Goal: Information Seeking & Learning: Learn about a topic

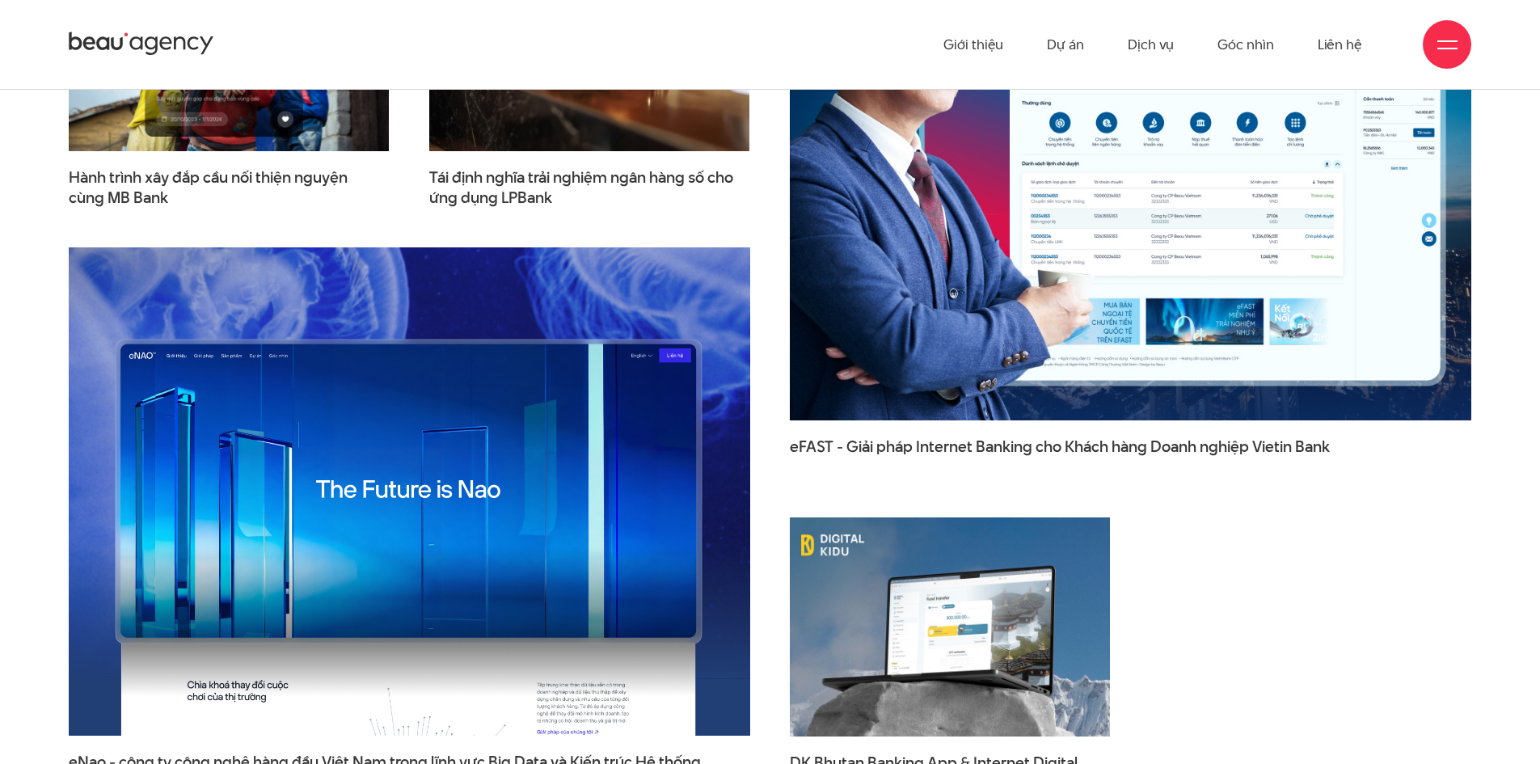
scroll to position [2344, 0]
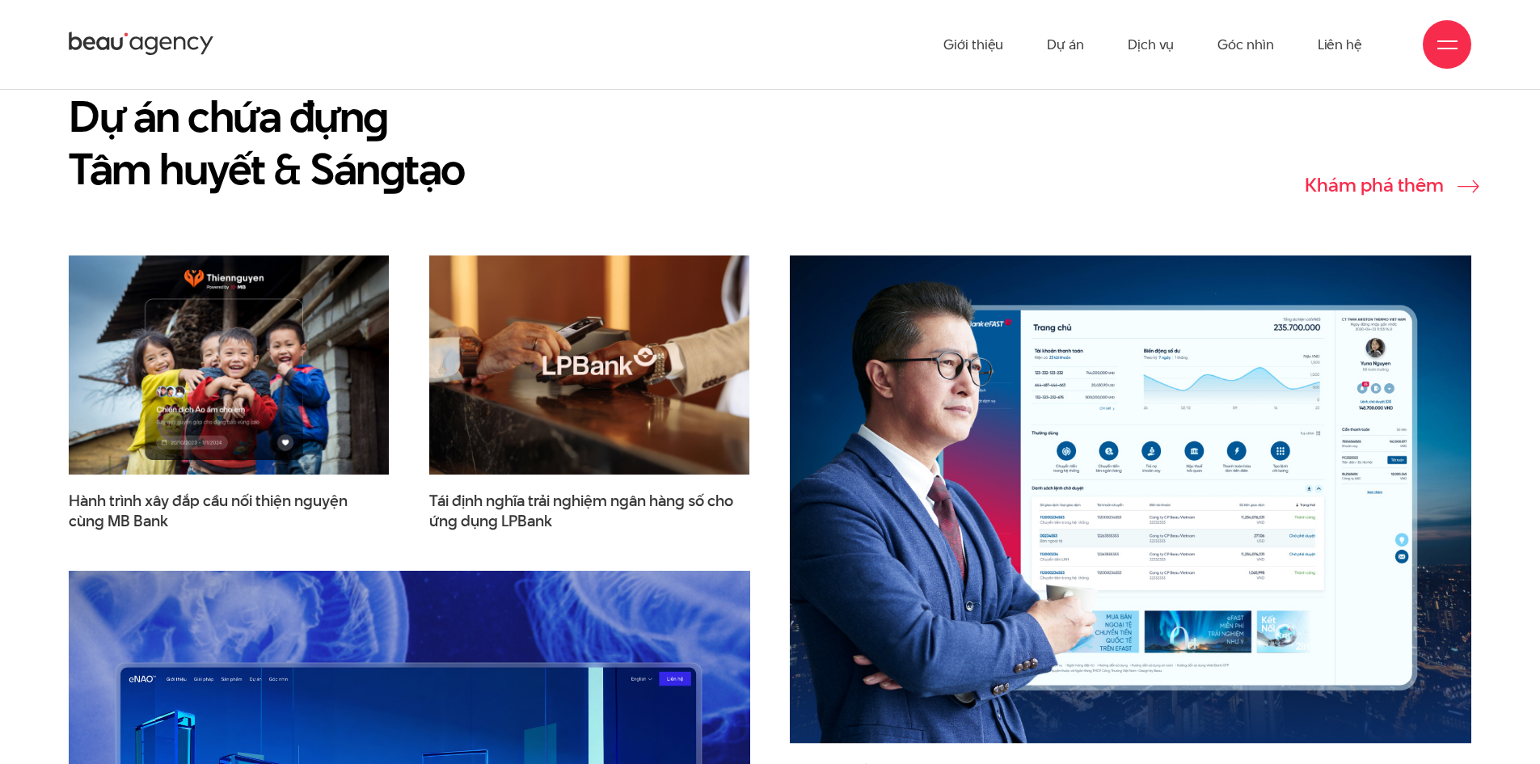
click at [1401, 175] on link "Khám phá thêm" at bounding box center [1388, 185] width 167 height 20
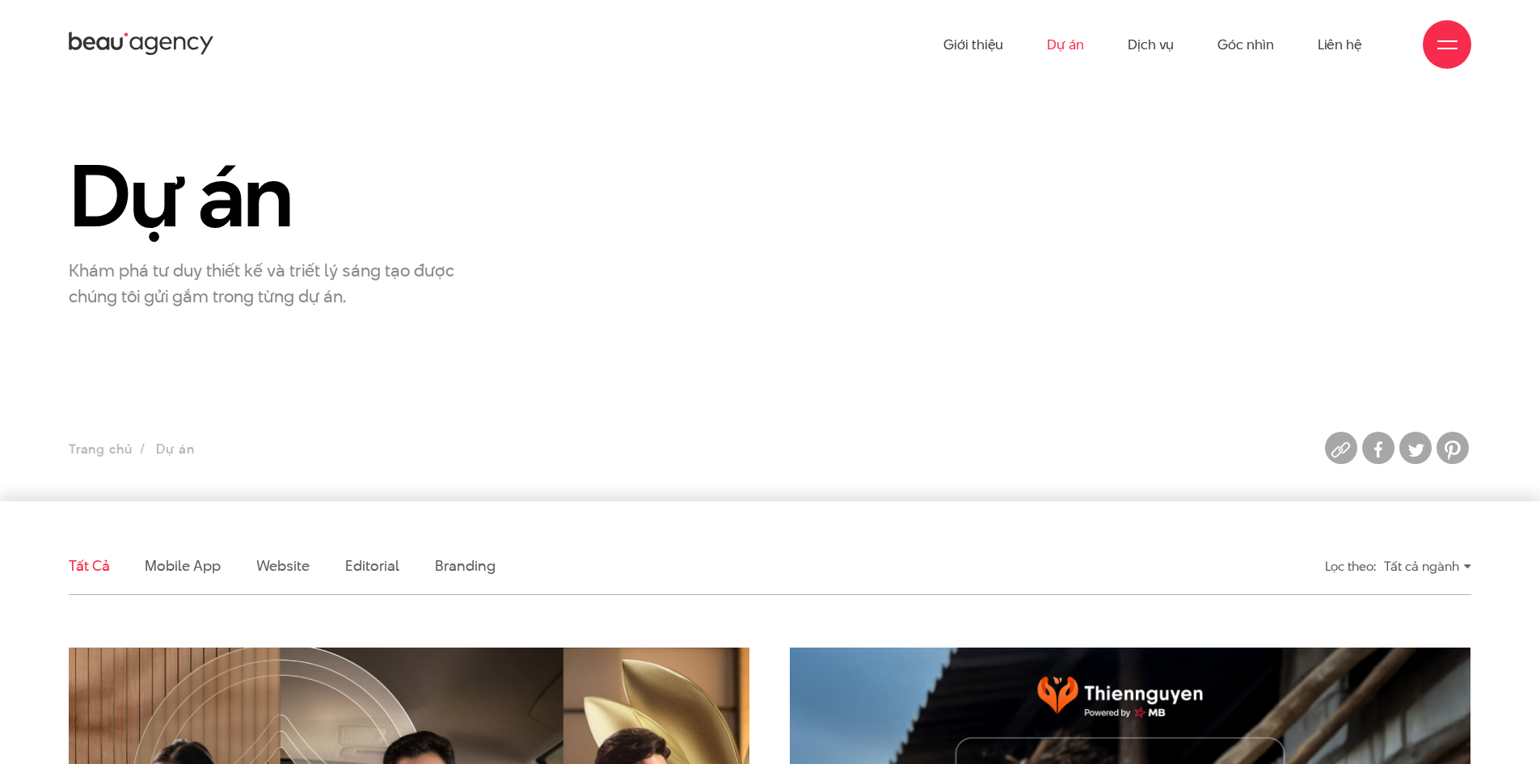
click at [1235, 277] on div "Dự án Khám phá tư duy thiết kế và triết lý sáng tạo được chúng tôi gửi gắm tron…" at bounding box center [769, 229] width 1443 height 159
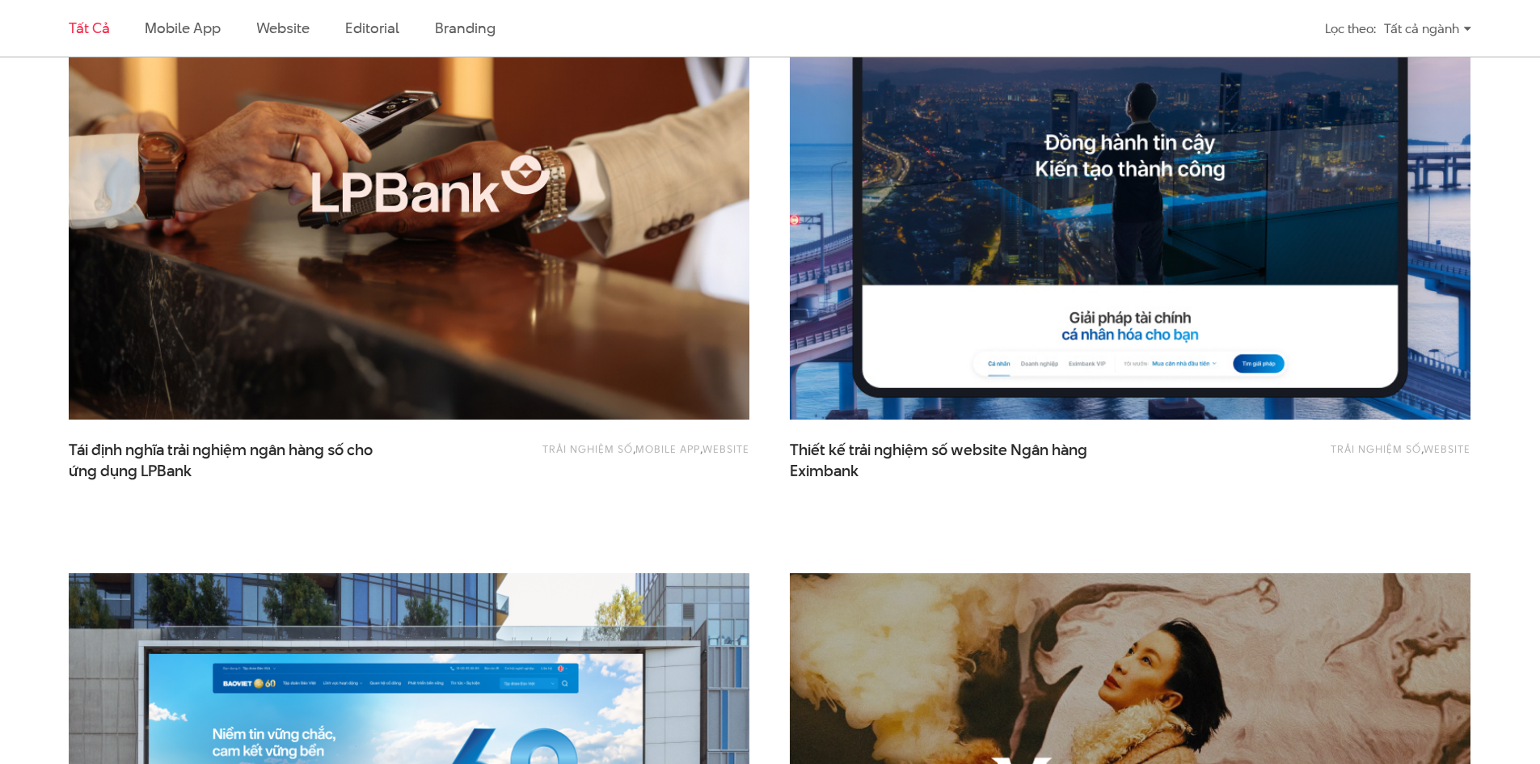
scroll to position [1697, 0]
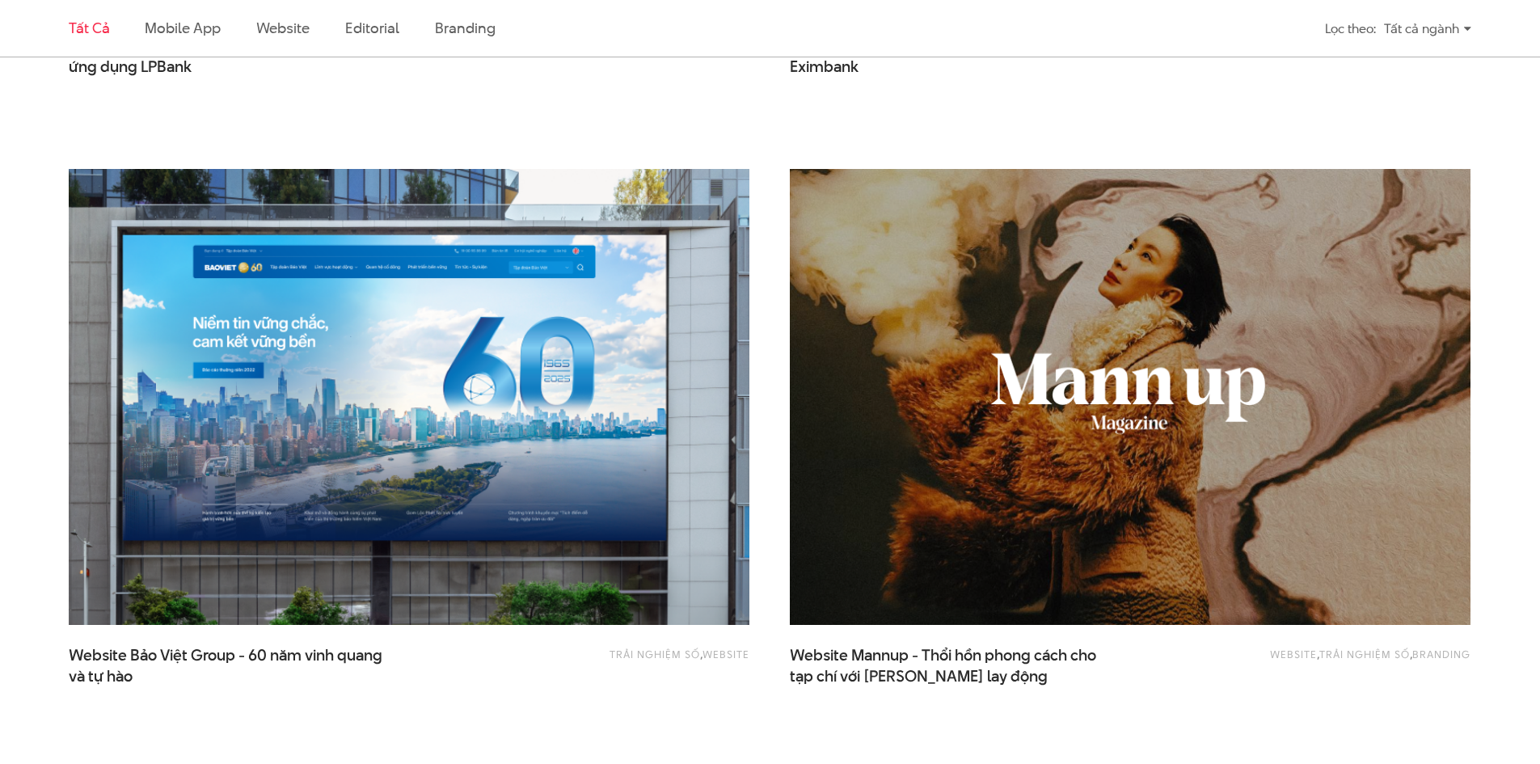
click at [720, 445] on img at bounding box center [409, 397] width 748 height 502
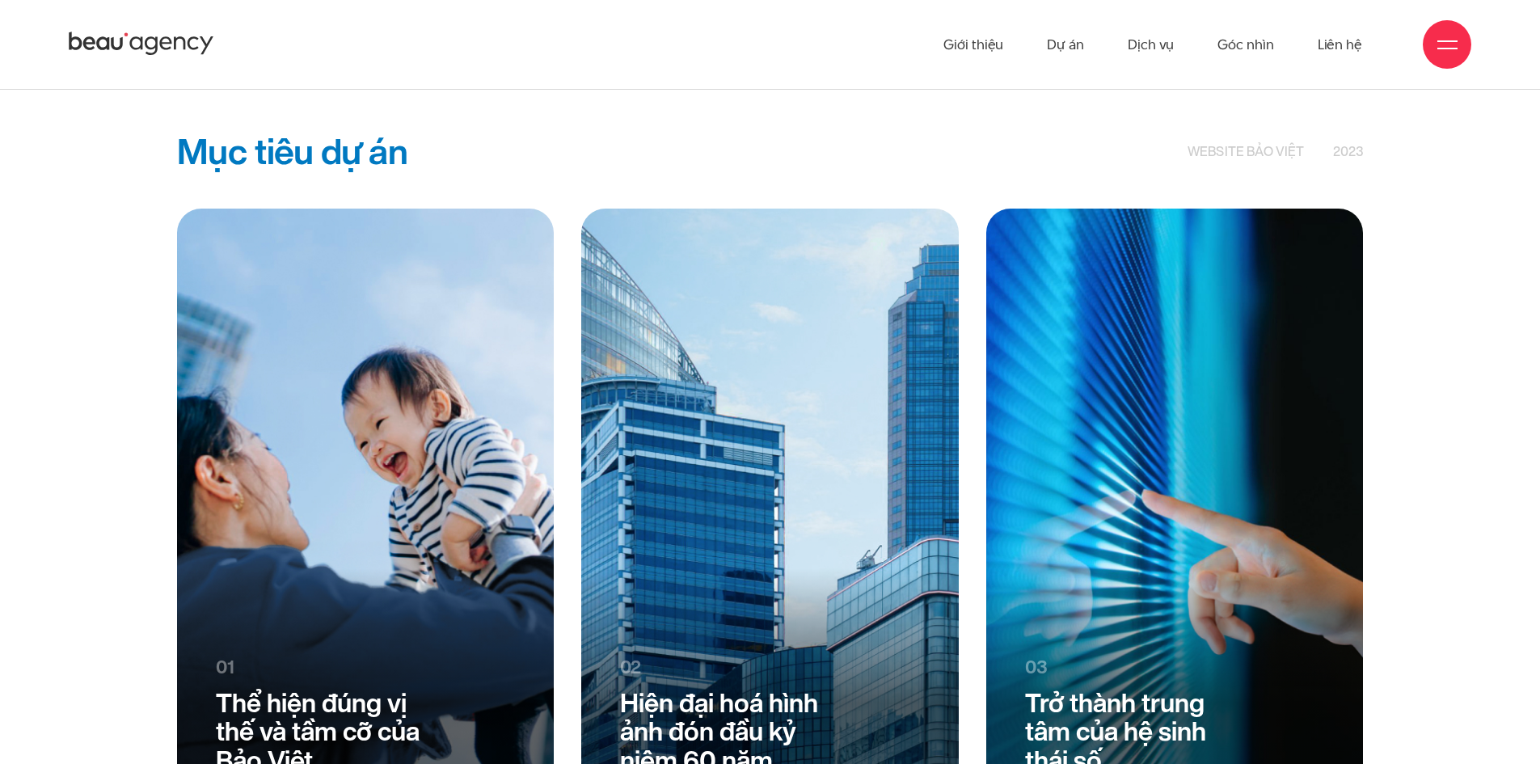
scroll to position [3395, 0]
click at [1218, 147] on span "website bảo việt" at bounding box center [1245, 152] width 117 height 15
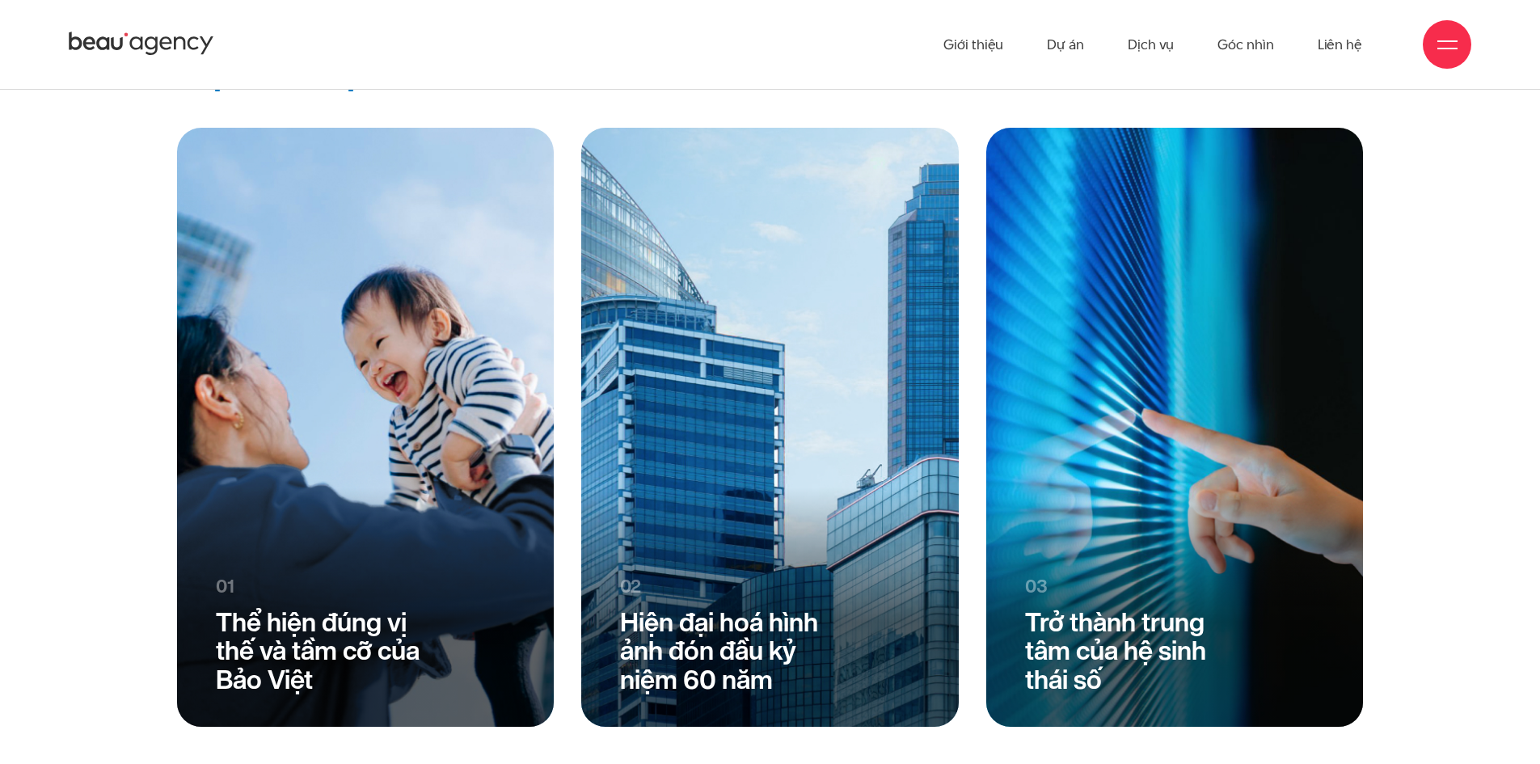
scroll to position [3476, 0]
